Goal: Task Accomplishment & Management: Manage account settings

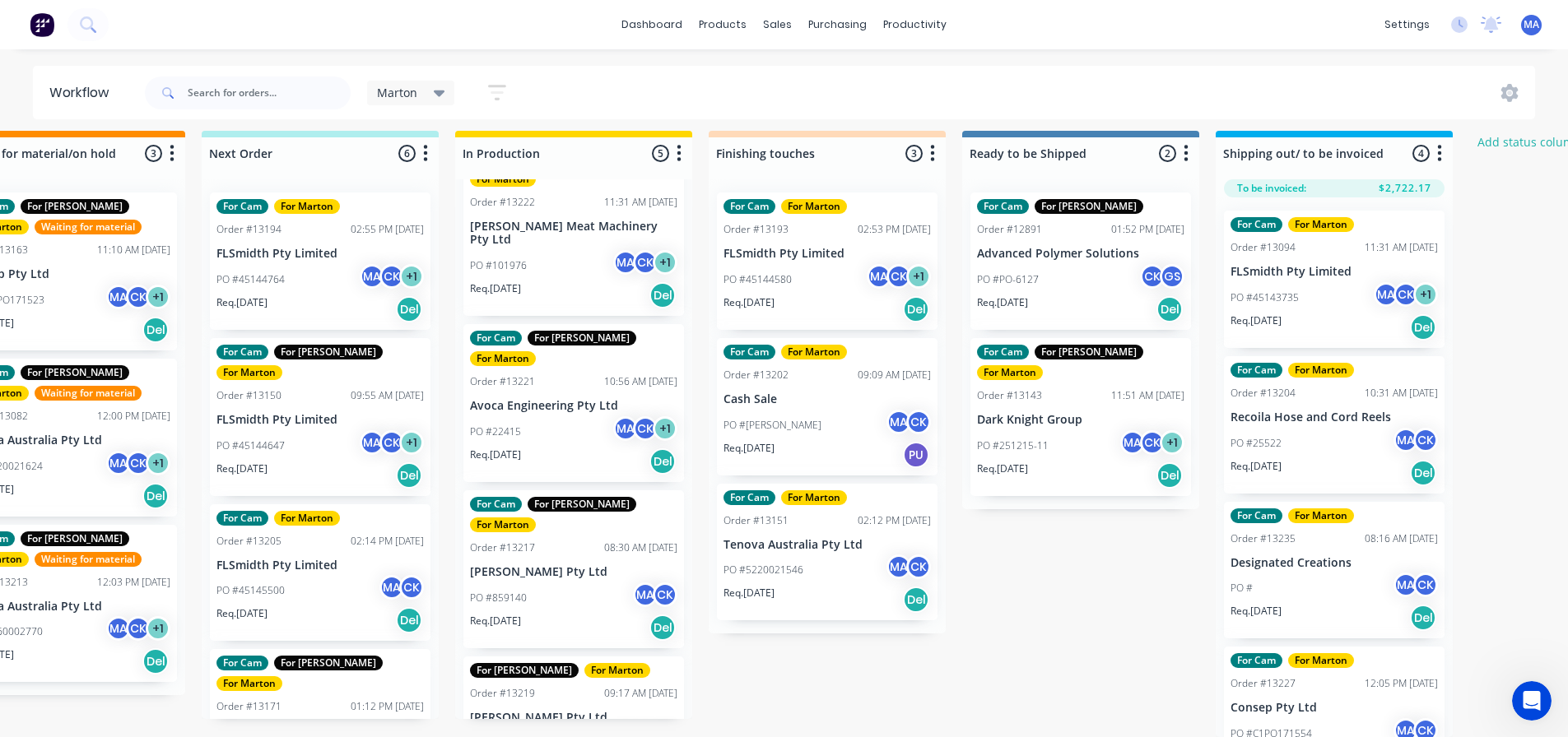
scroll to position [22, 341]
click at [539, 728] on div "PO #859222 MA CK + 1" at bounding box center [574, 744] width 207 height 31
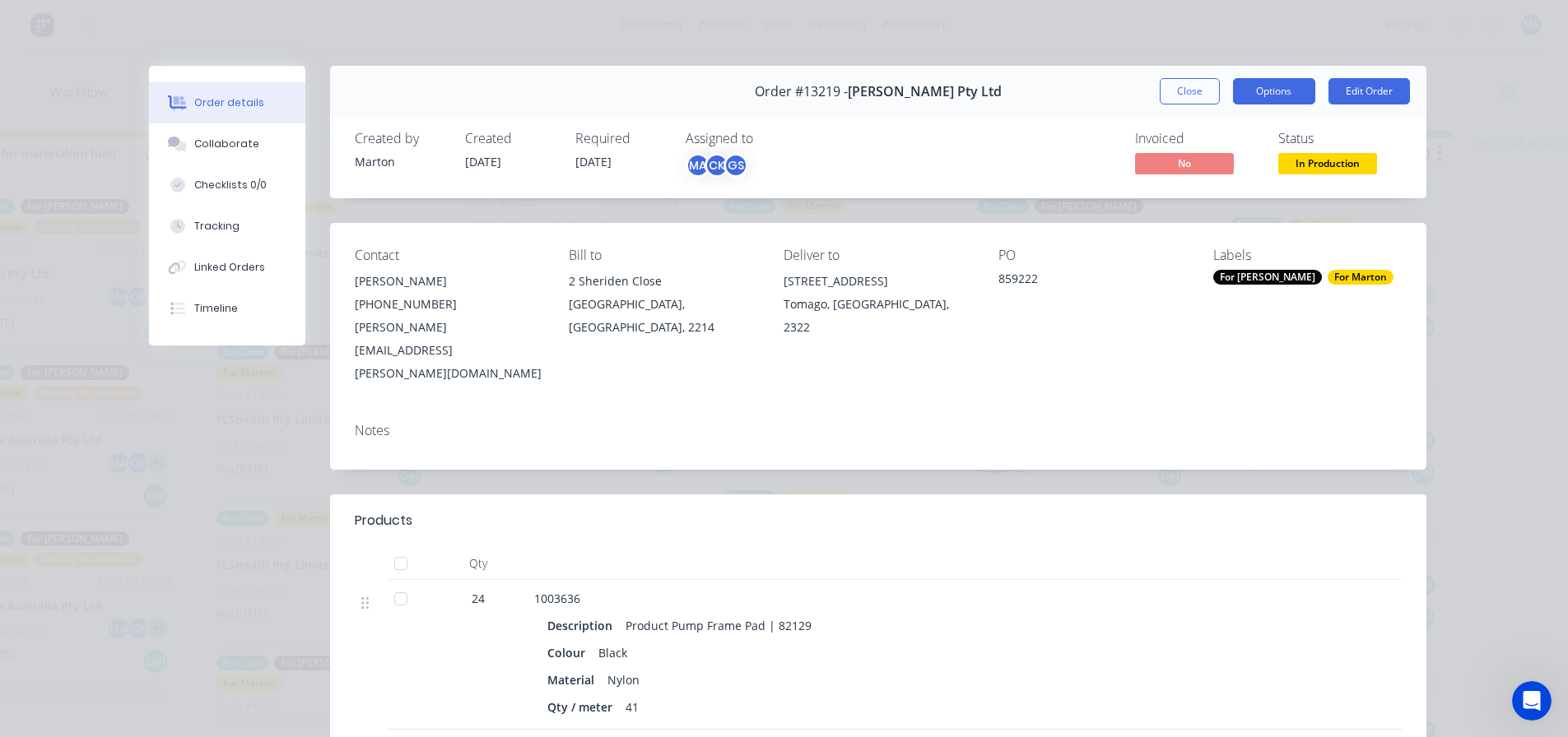
click at [1239, 92] on button "Options" at bounding box center [1274, 91] width 83 height 27
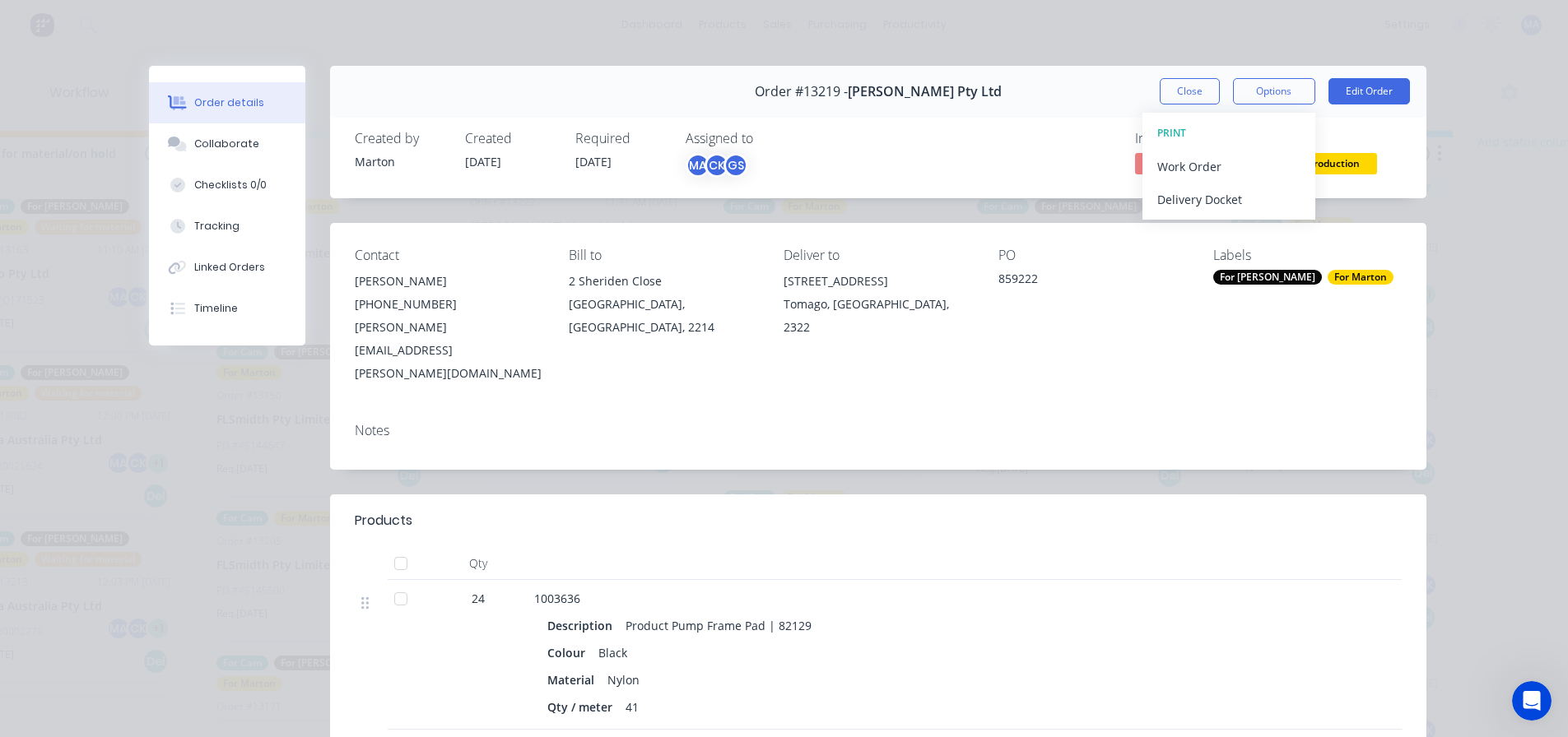
click at [959, 160] on div "Invoiced No Status In Production" at bounding box center [1125, 155] width 552 height 47
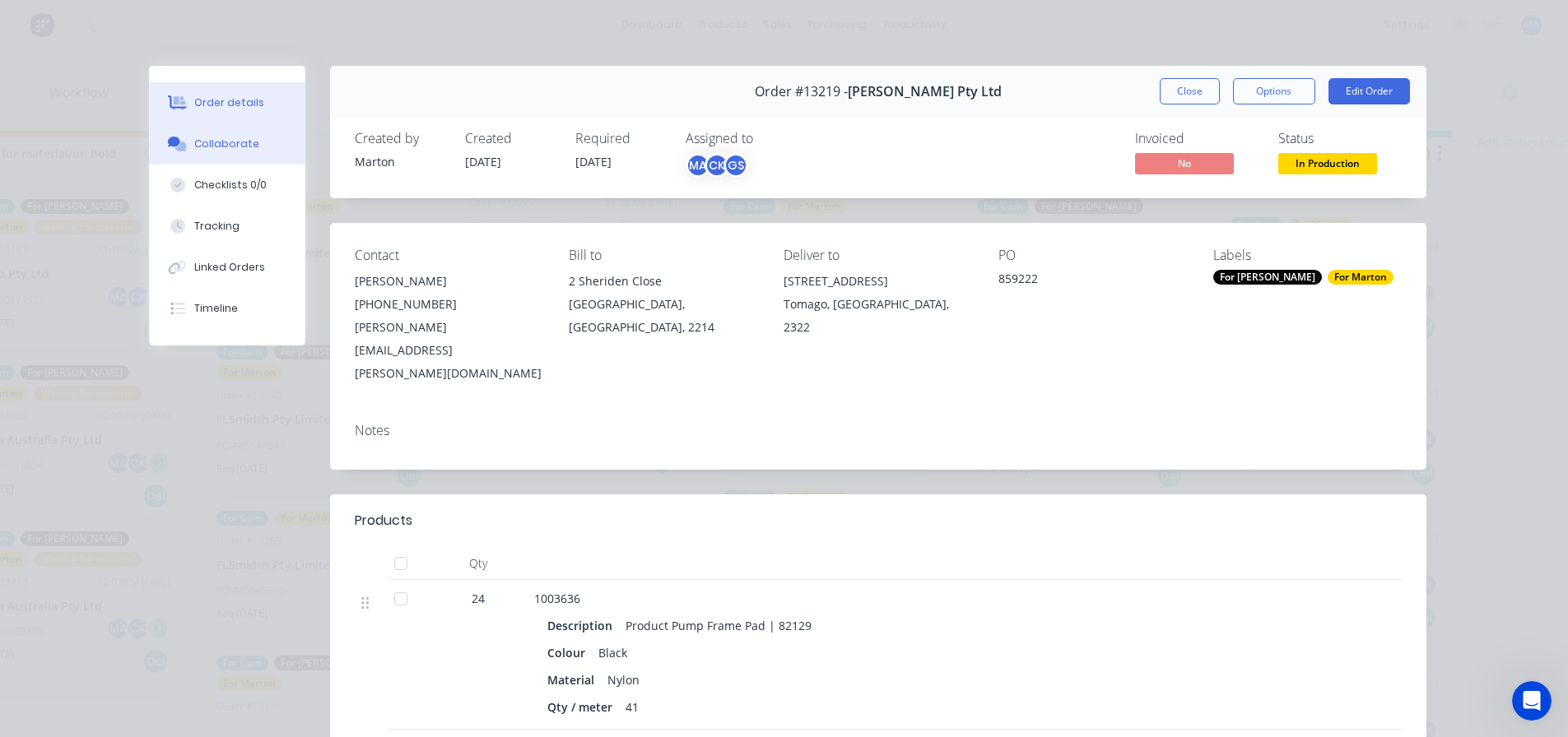
click at [195, 139] on div "Collaborate" at bounding box center [227, 144] width 65 height 15
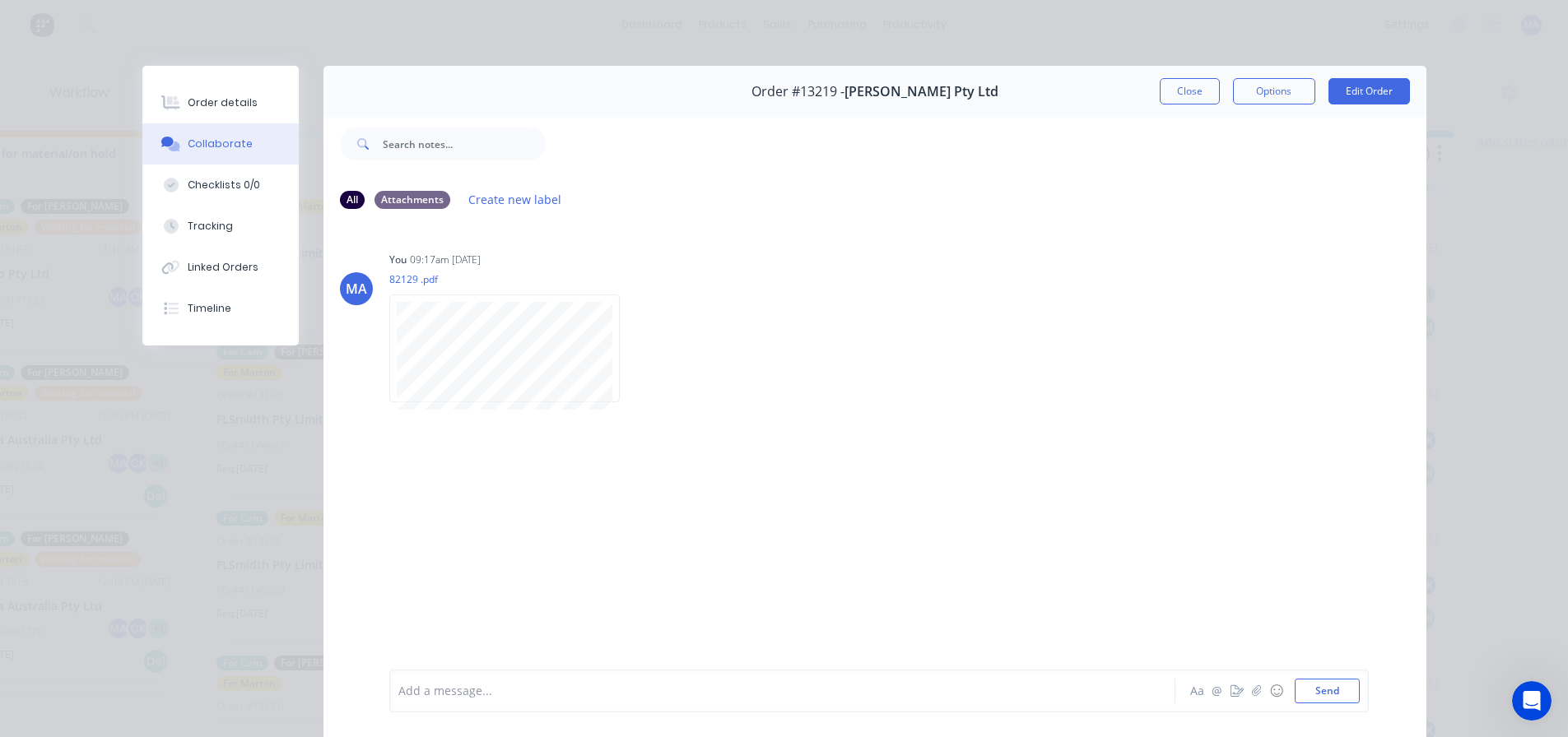
click at [1189, 92] on button "Close" at bounding box center [1189, 91] width 60 height 27
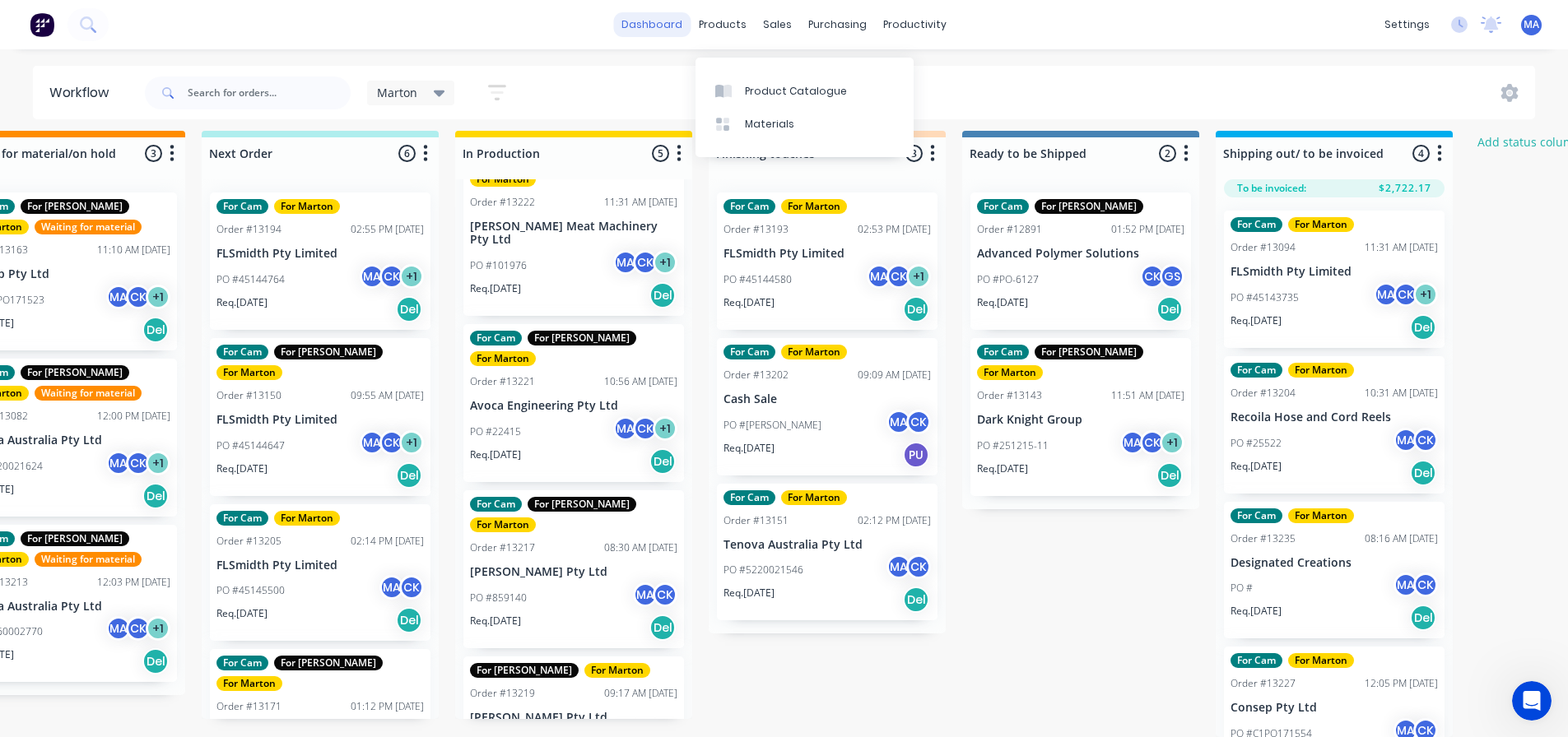
click at [671, 28] on link "dashboard" at bounding box center [652, 25] width 77 height 25
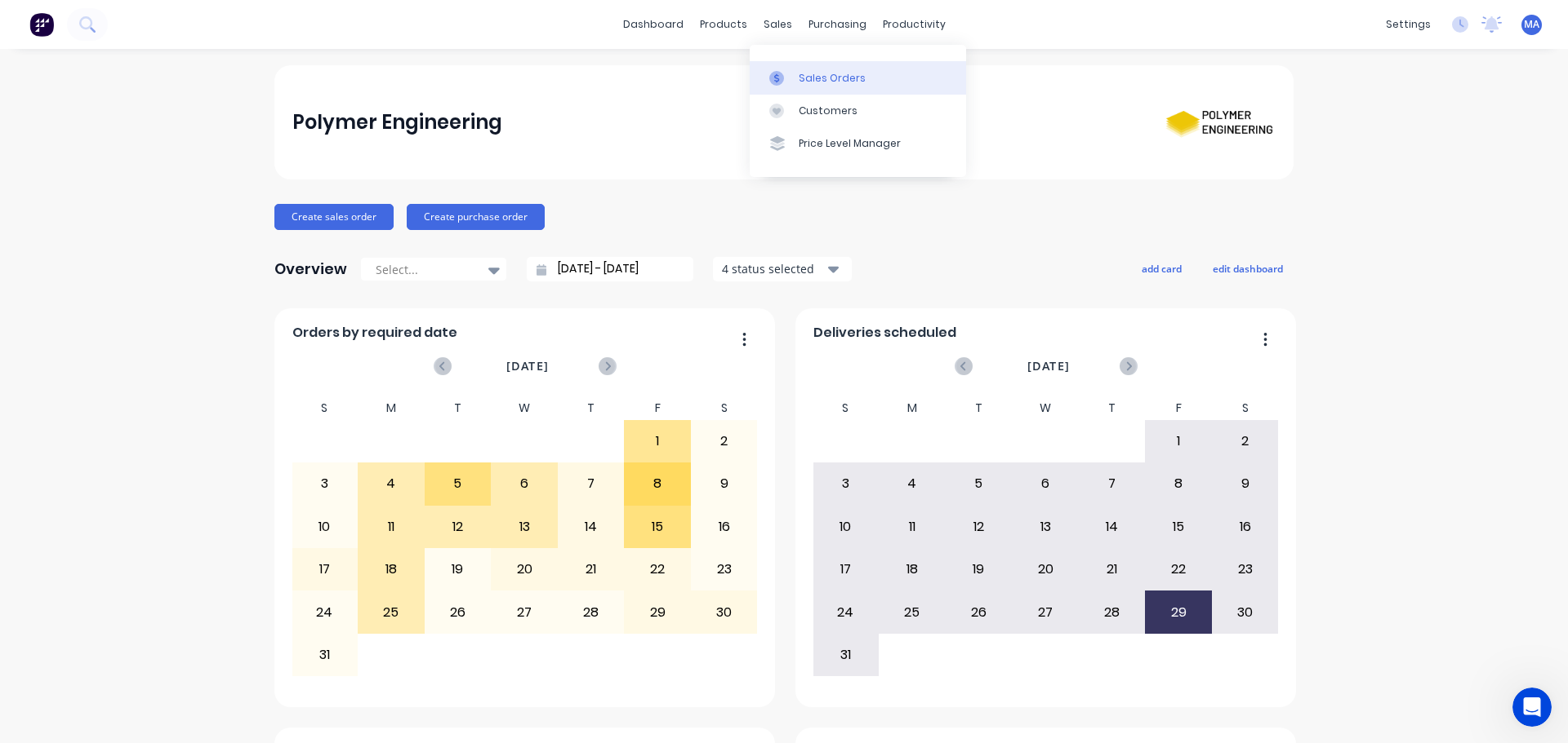
click at [817, 79] on div "Sales Orders" at bounding box center [831, 78] width 67 height 15
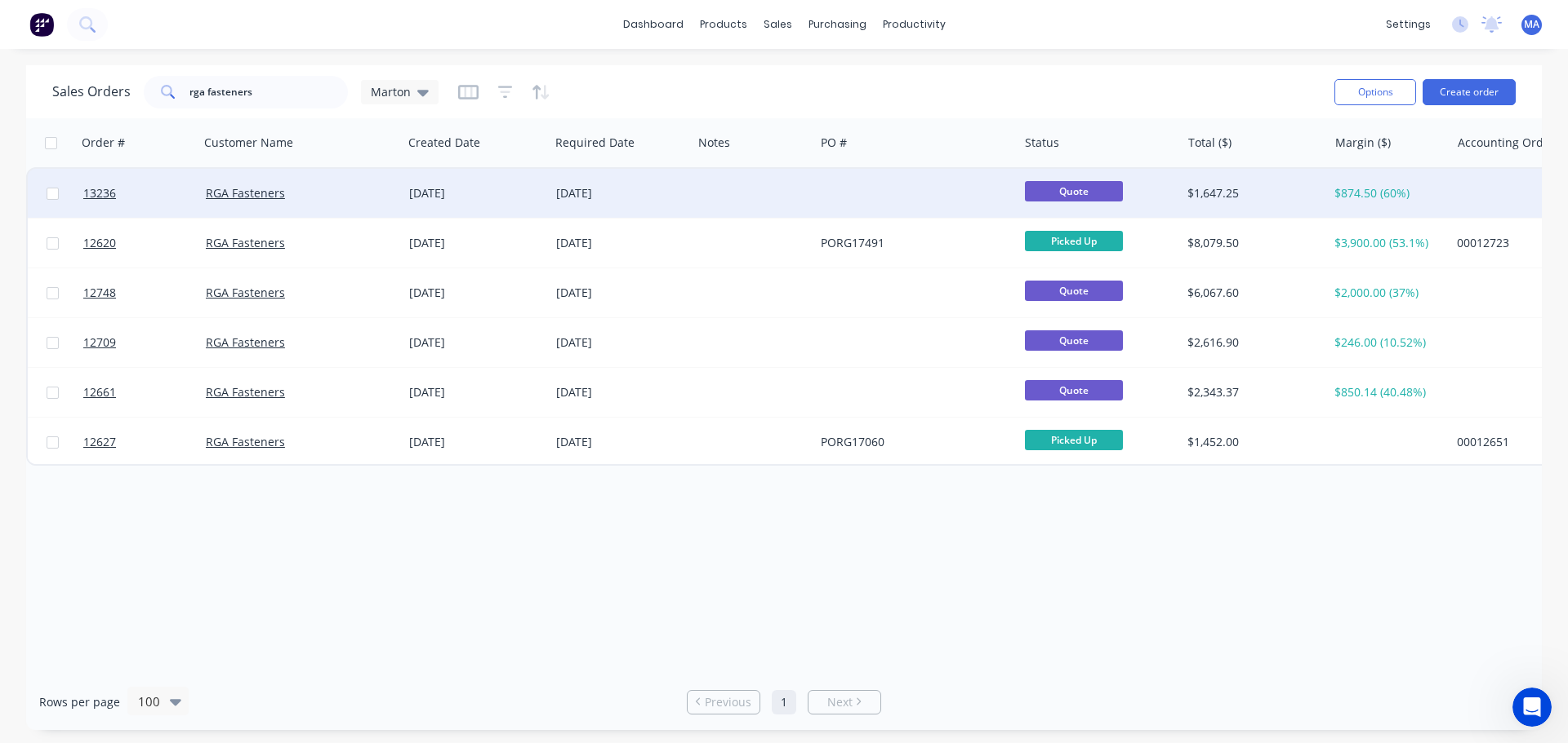
click at [873, 199] on div at bounding box center [916, 193] width 204 height 49
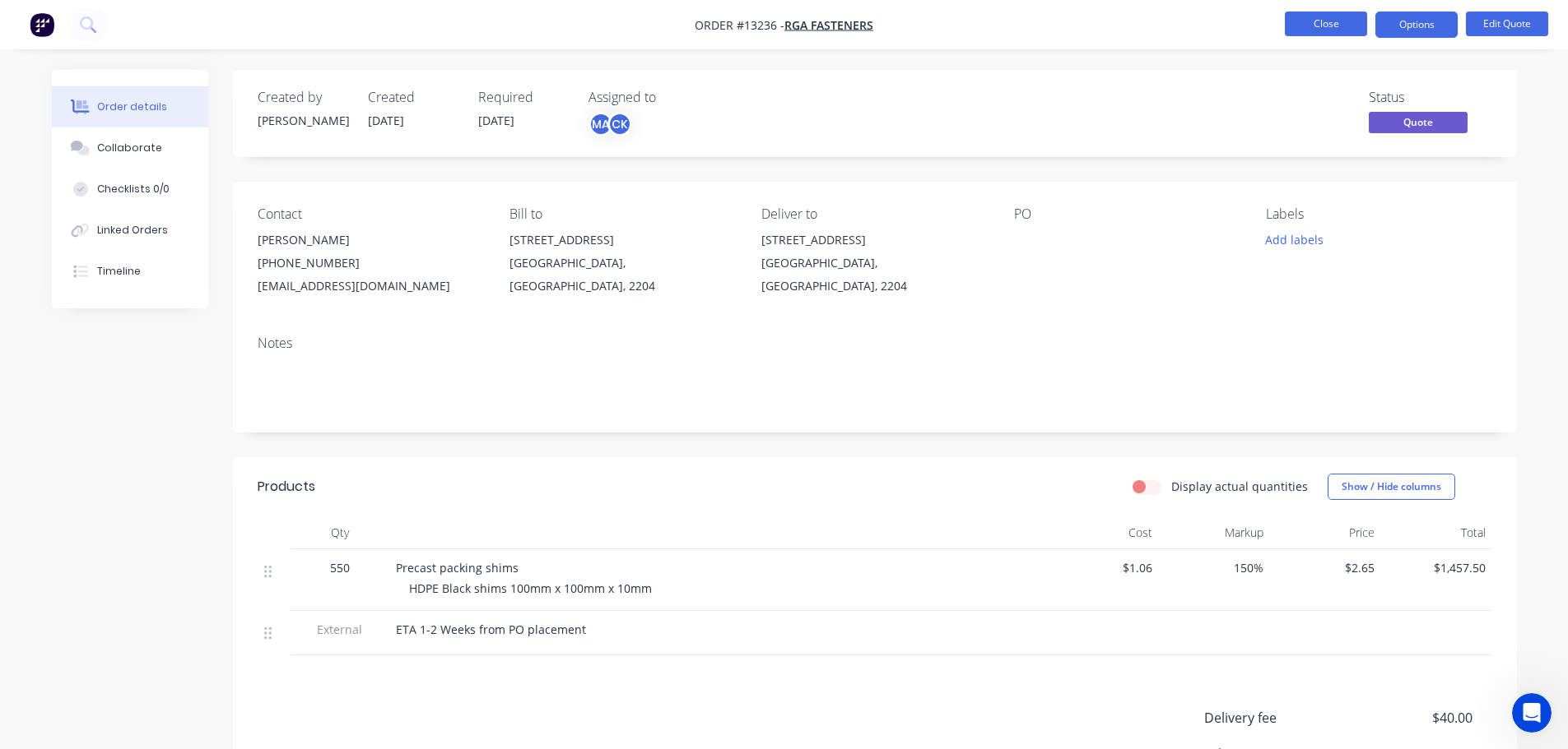
click at [1353, 17] on button "Close" at bounding box center [1326, 24] width 83 height 25
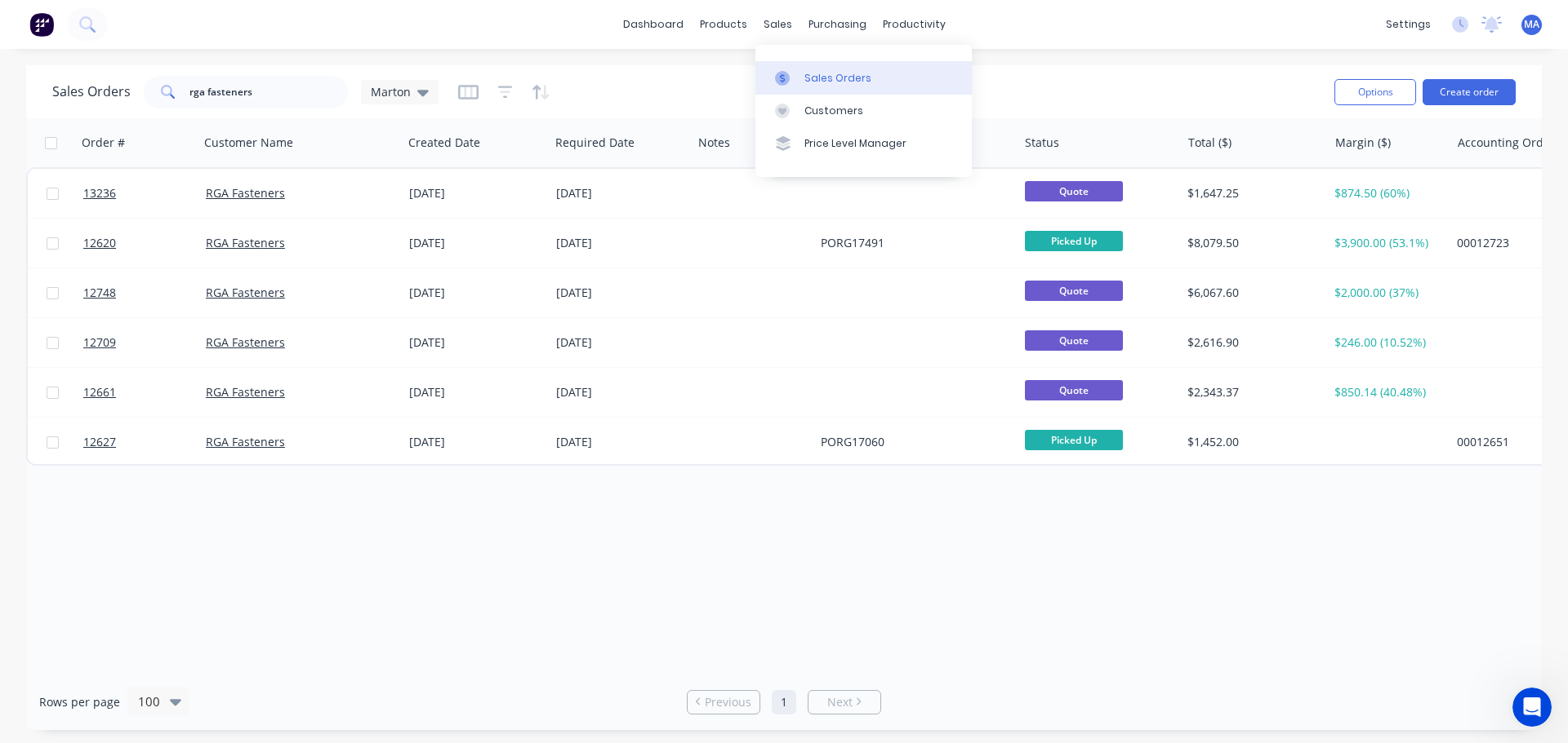
click at [808, 67] on link "Sales Orders" at bounding box center [864, 77] width 217 height 33
click at [242, 106] on input "rga fasteners" at bounding box center [269, 92] width 159 height 33
click at [274, 93] on input "rga fasteners" at bounding box center [269, 92] width 159 height 33
click at [270, 93] on input "rga fasteners" at bounding box center [269, 92] width 159 height 33
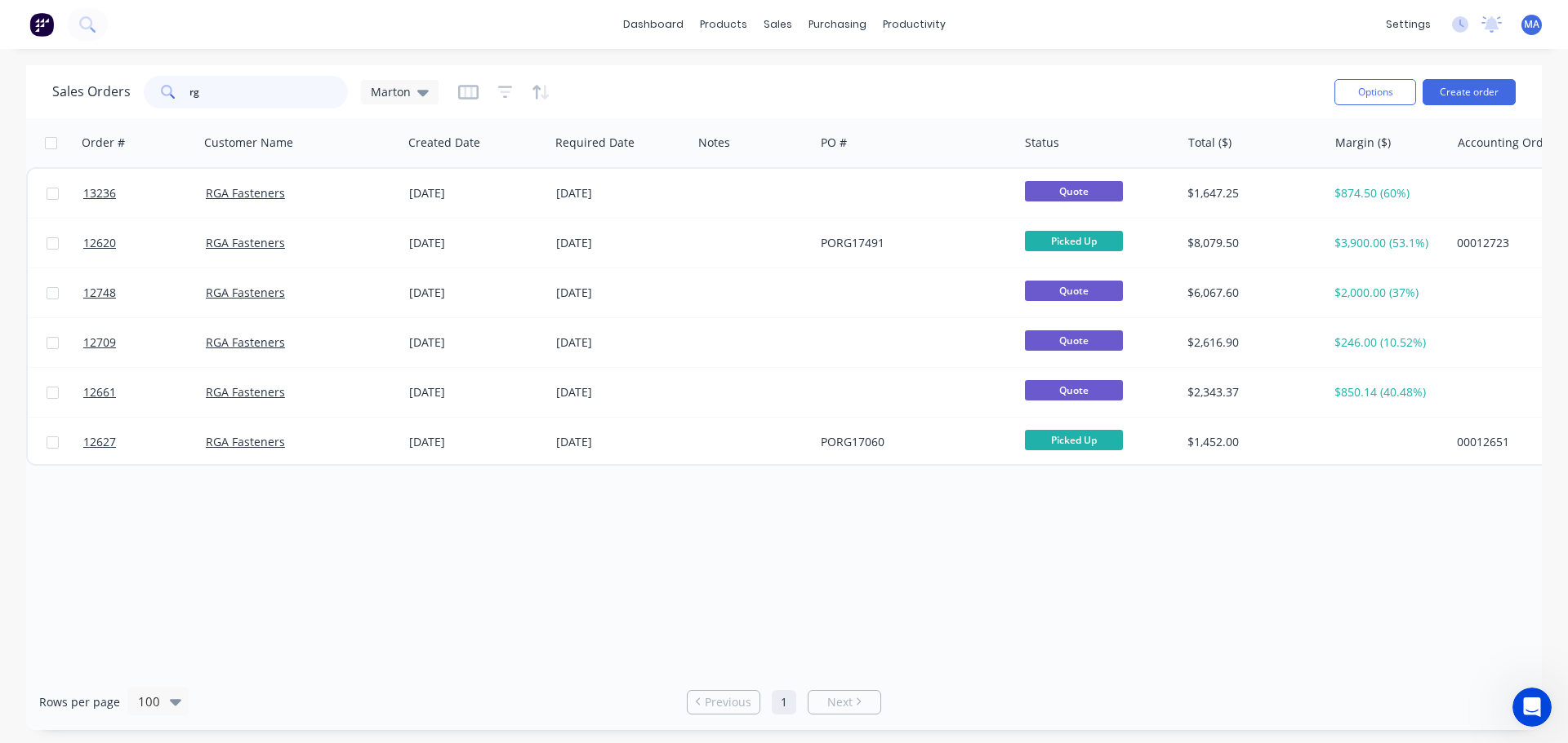
type input "r"
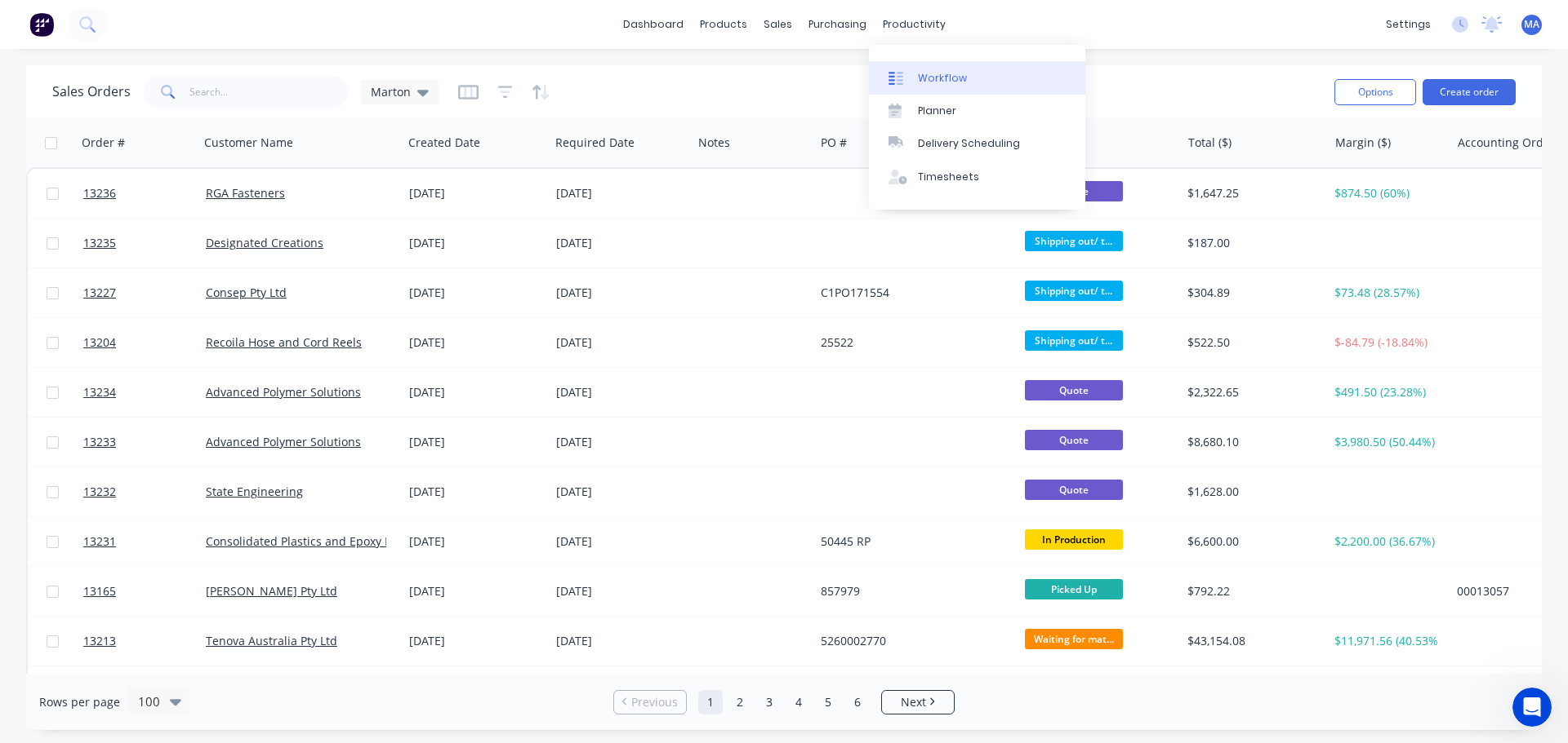
click at [933, 76] on div "Workflow" at bounding box center [942, 78] width 49 height 15
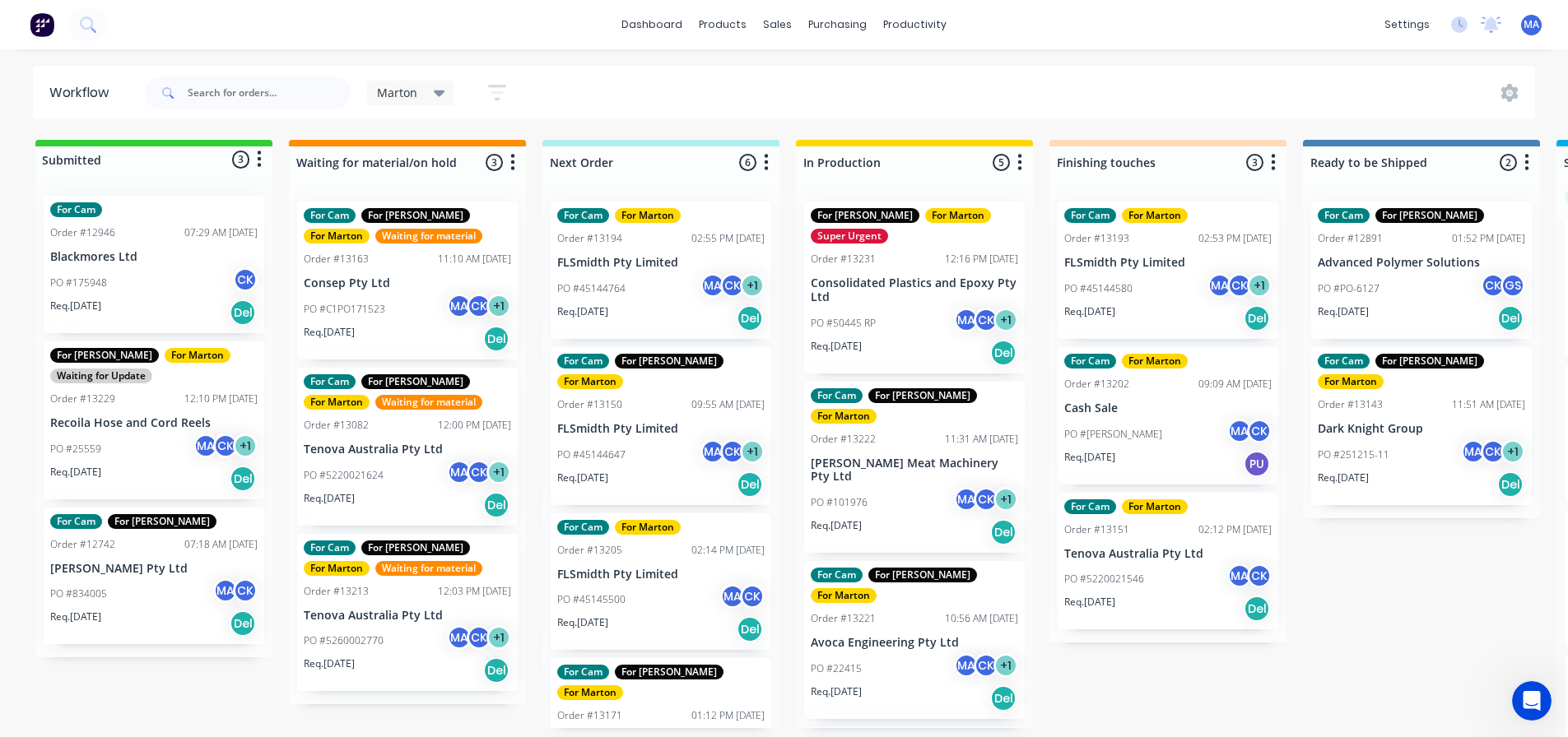
click at [736, 77] on div "Marton Save new view None edit Marton (Default) edit For Cam edit For [PERSON_N…" at bounding box center [839, 93] width 1394 height 49
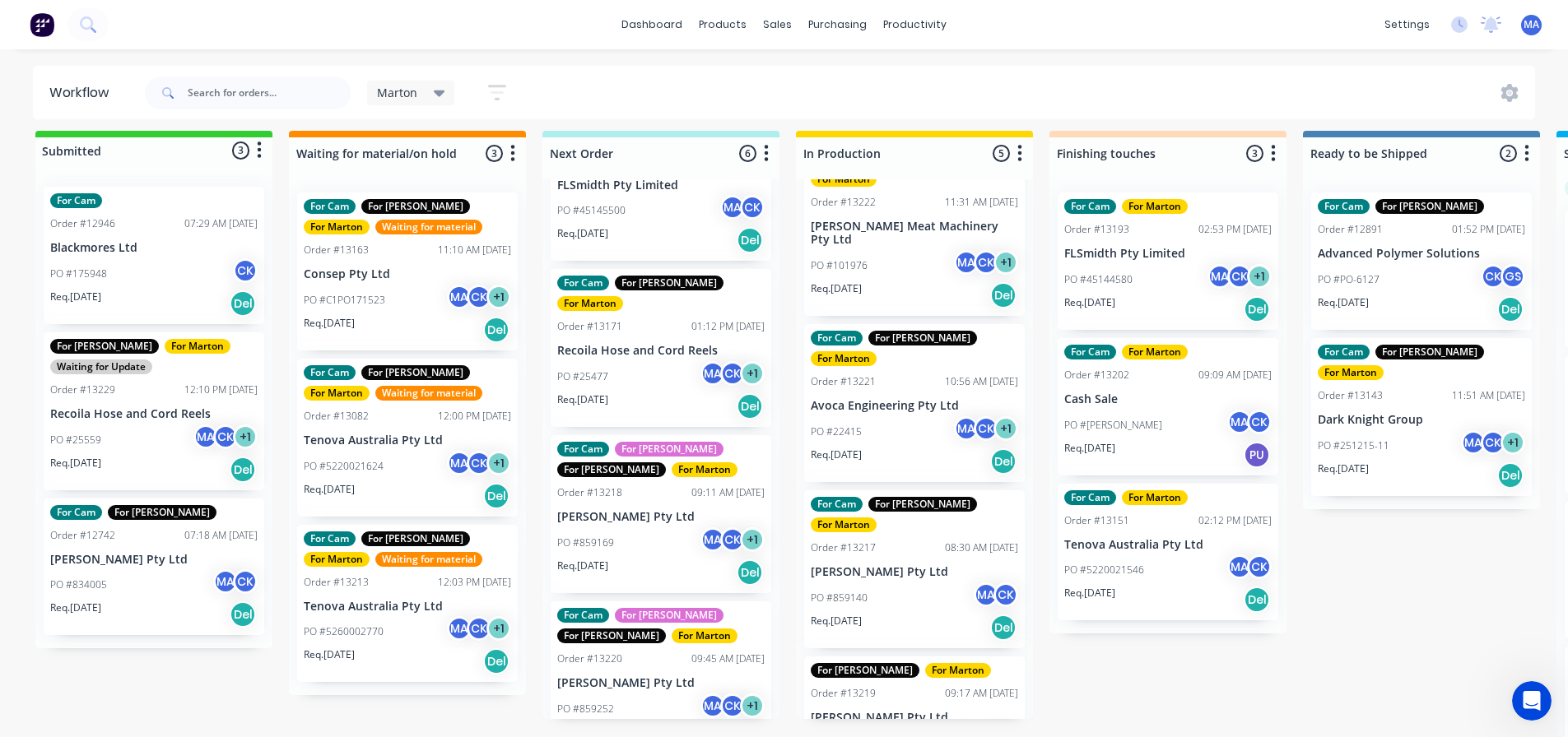
scroll to position [22, 0]
click at [861, 591] on p "PO #859140" at bounding box center [840, 598] width 57 height 15
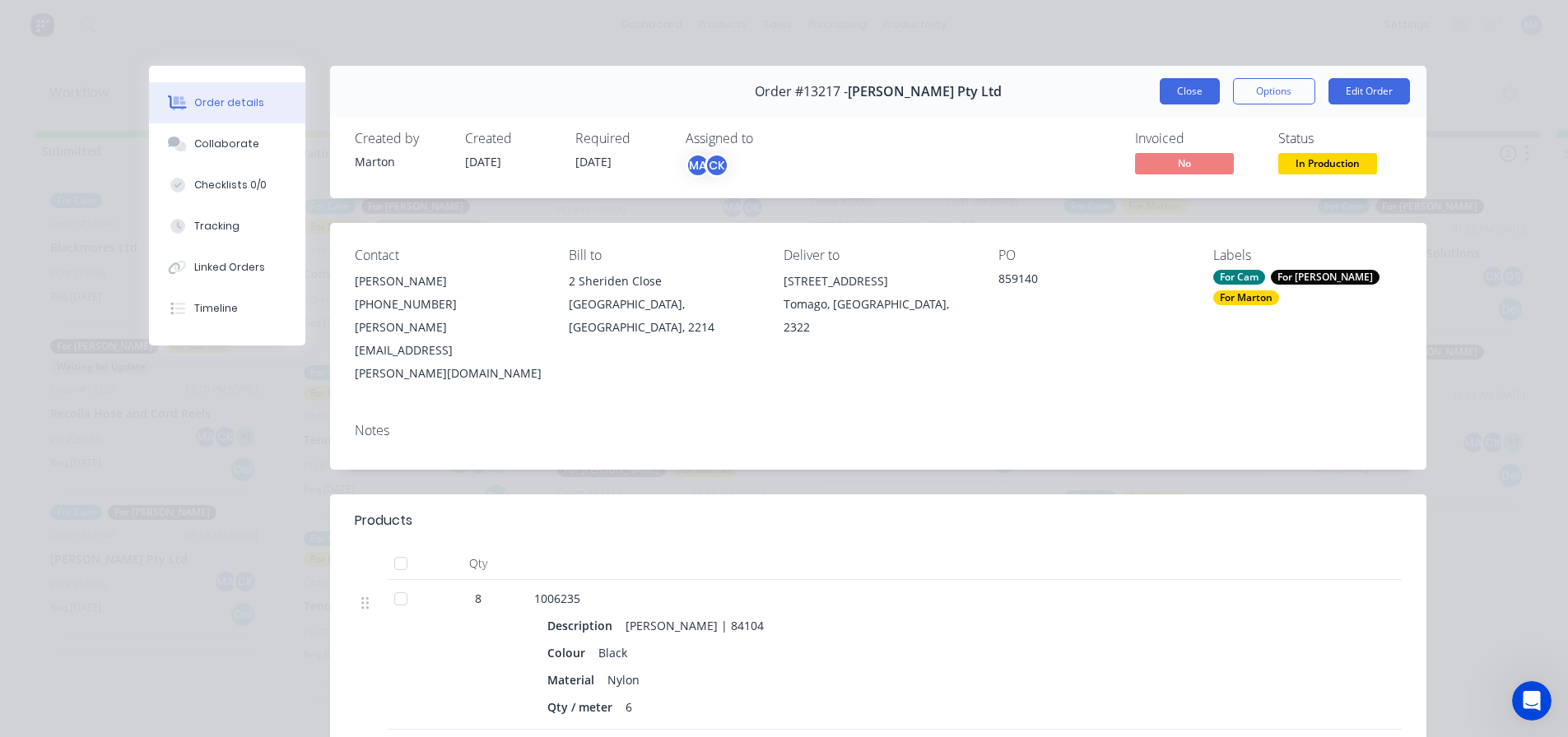
click at [1173, 102] on button "Close" at bounding box center [1189, 91] width 60 height 27
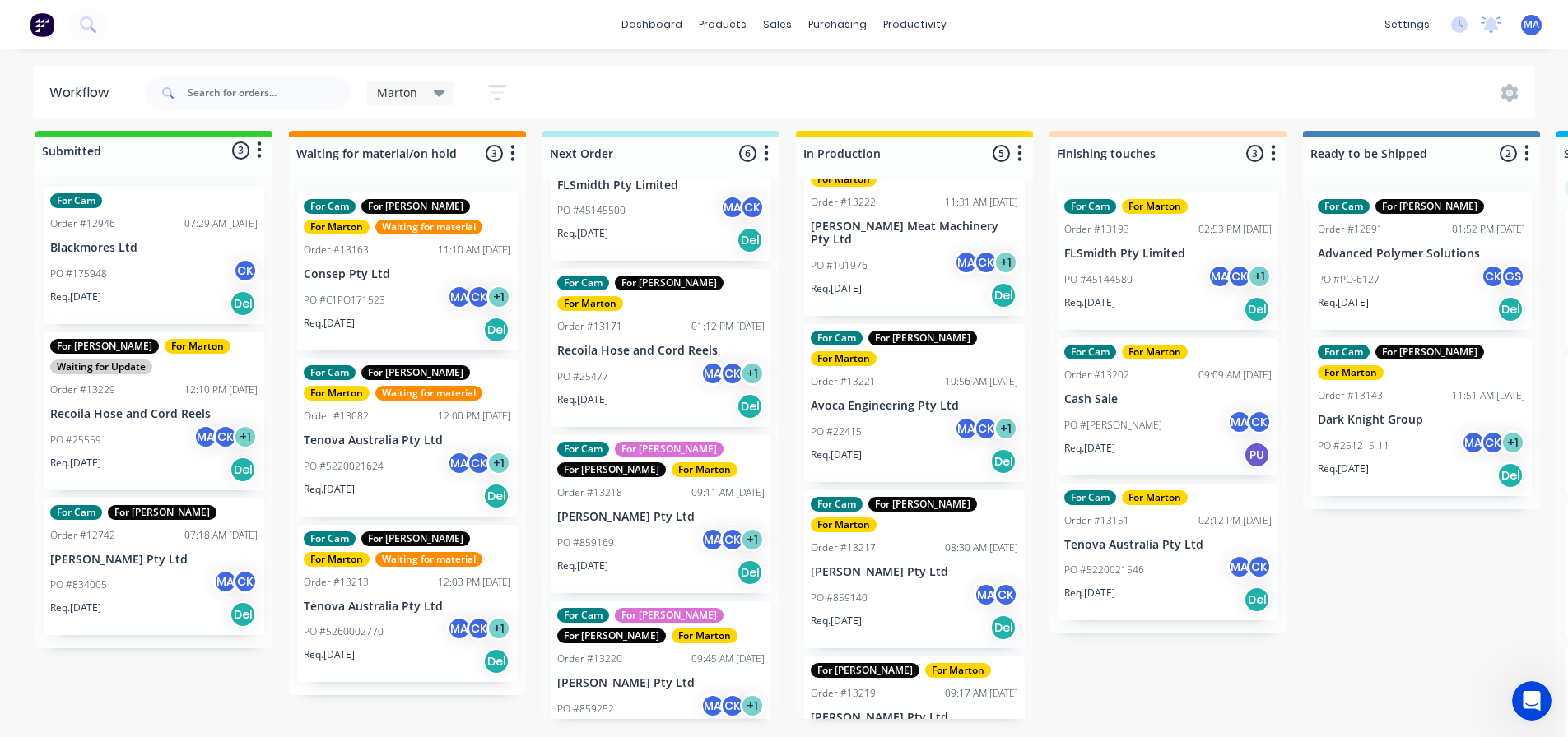
click at [882, 728] on div "PO #859222 MA CK + 1" at bounding box center [915, 744] width 207 height 31
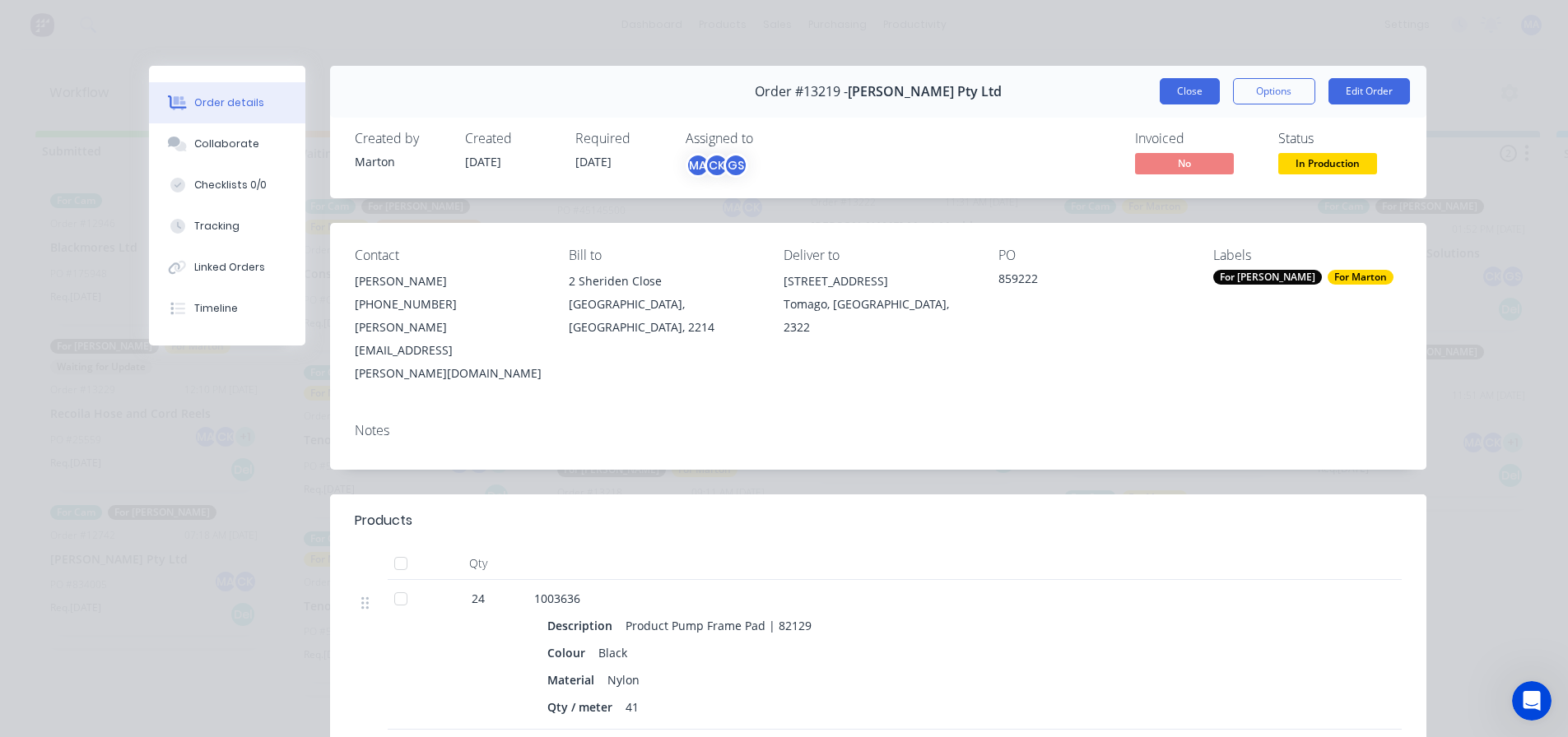
click at [1198, 92] on button "Close" at bounding box center [1189, 91] width 60 height 27
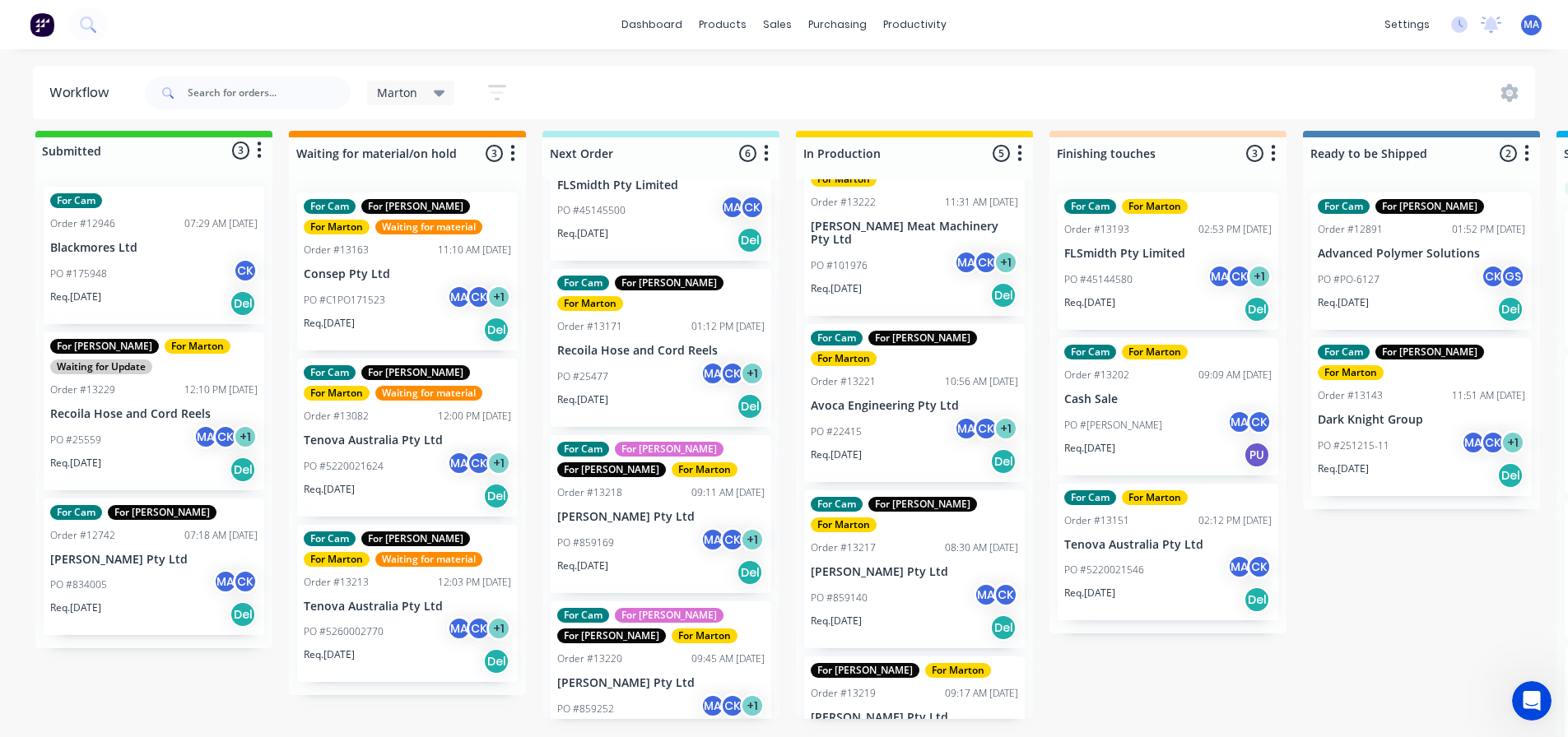
click at [915, 728] on div "PO #859222 MA CK + 1" at bounding box center [915, 744] width 207 height 31
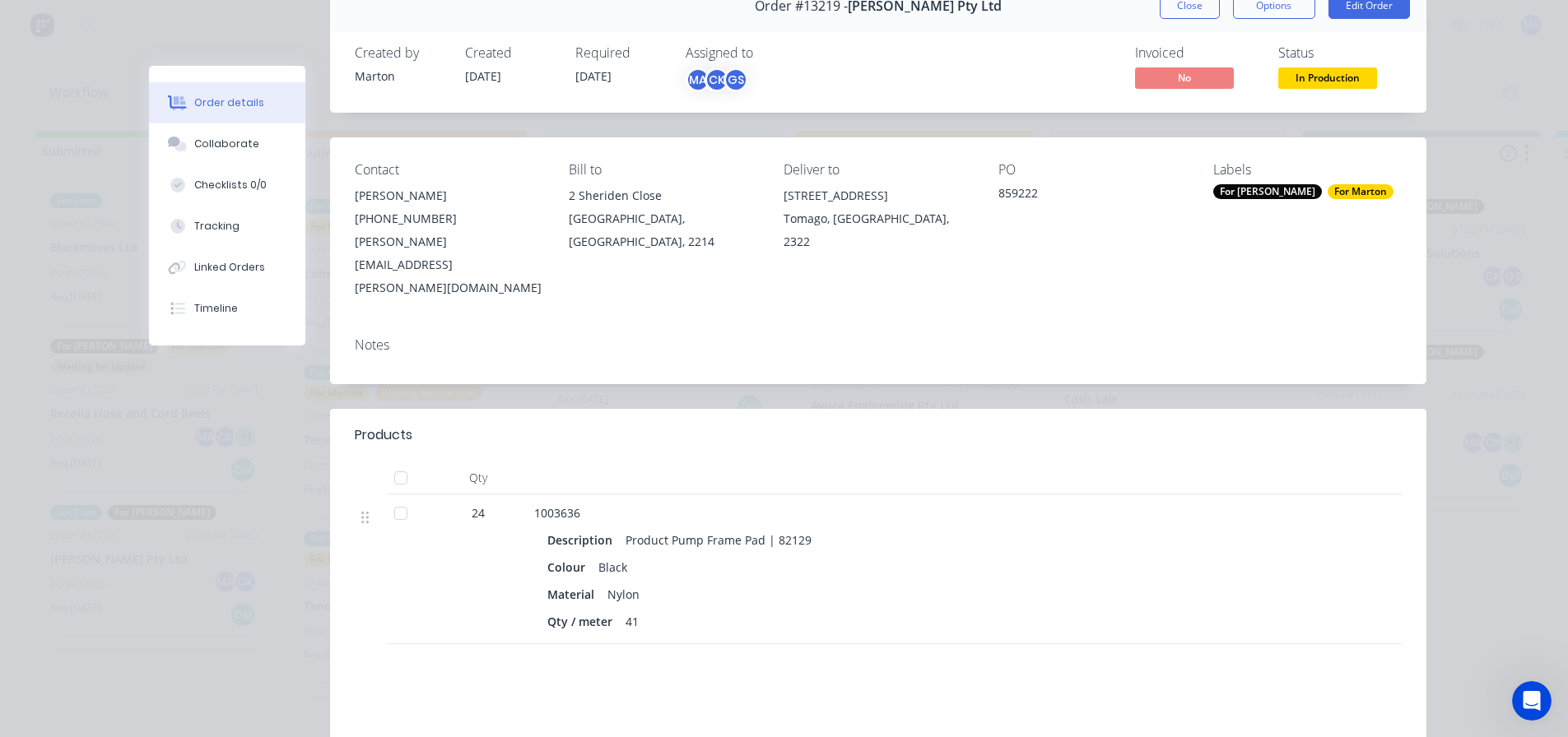
scroll to position [0, 0]
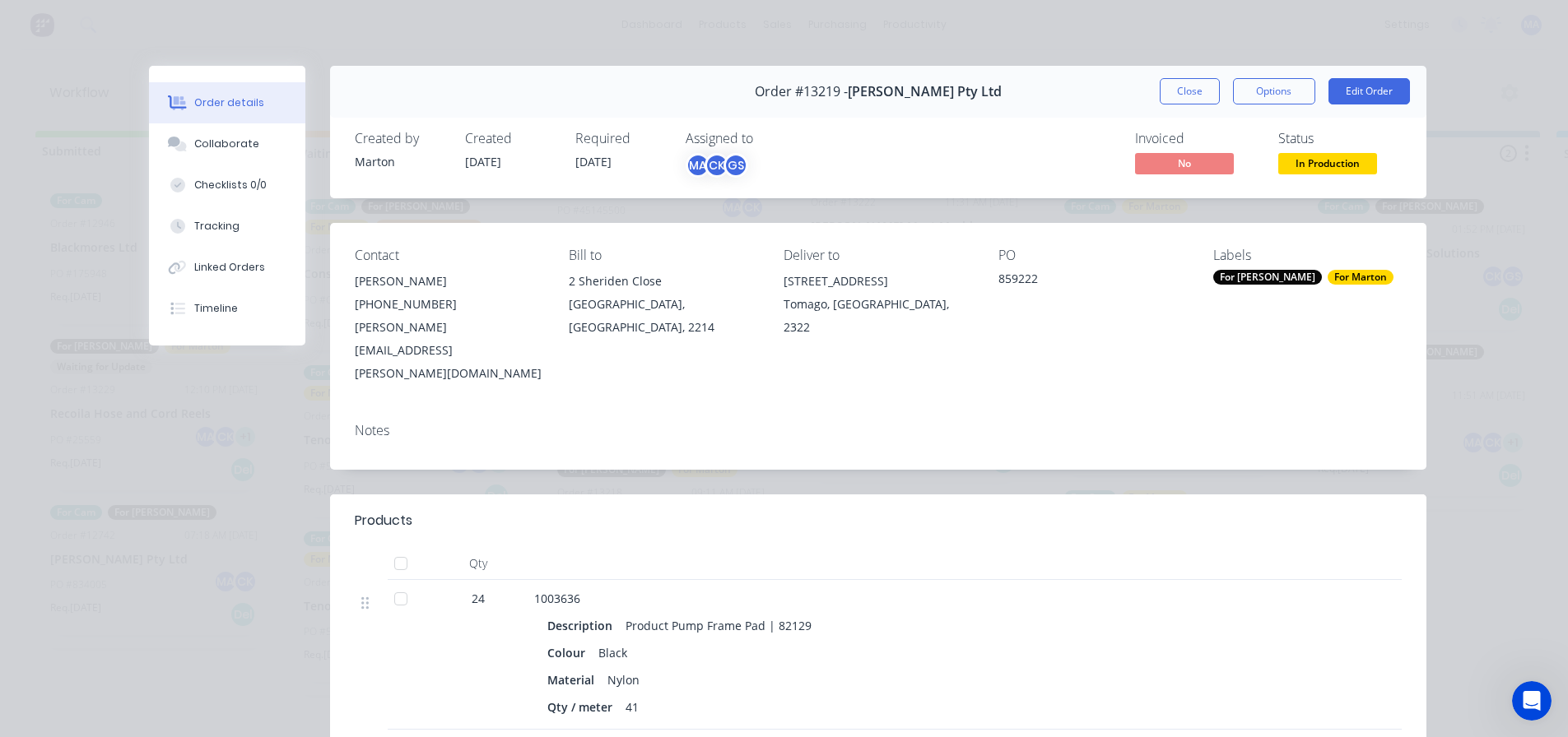
click at [1178, 88] on button "Close" at bounding box center [1189, 91] width 60 height 27
